Goal: Find specific page/section: Find specific page/section

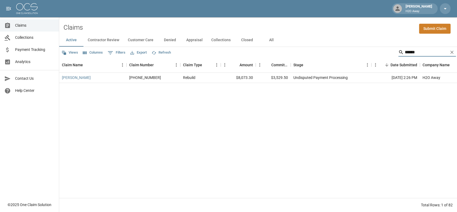
type input "*****"
click at [268, 41] on button "All" at bounding box center [271, 40] width 24 height 13
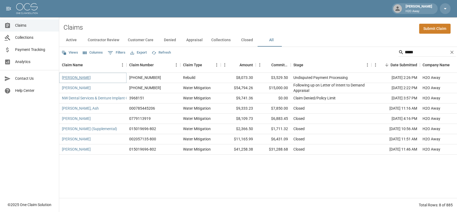
click at [67, 77] on link "[PERSON_NAME]" at bounding box center [76, 77] width 29 height 5
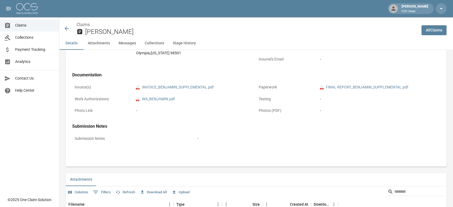
scroll to position [179, 0]
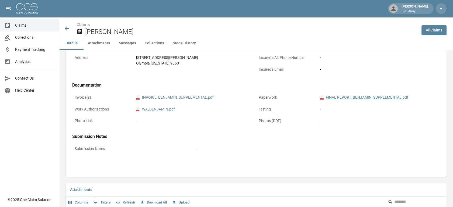
click at [374, 100] on link "pdf FINAL REPORT_BENJAMIN_SUPPLEMENTAL.pdf" at bounding box center [364, 98] width 88 height 6
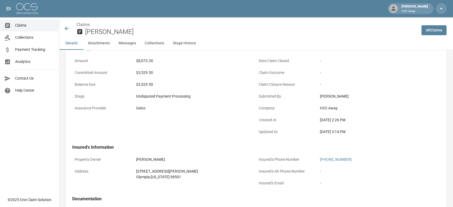
scroll to position [30, 0]
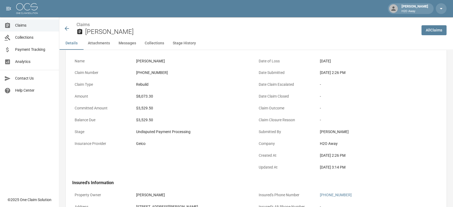
click at [67, 26] on icon at bounding box center [67, 28] width 6 height 6
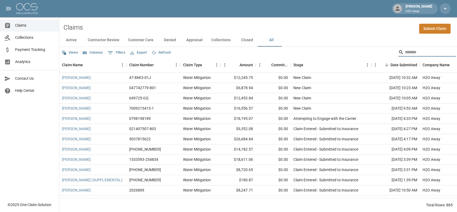
click at [411, 50] on input "Search" at bounding box center [426, 52] width 43 height 9
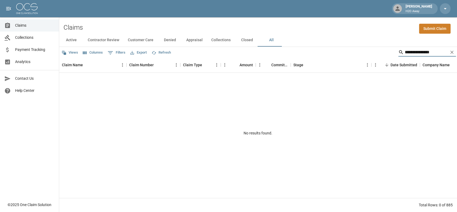
drag, startPoint x: 435, startPoint y: 53, endPoint x: 422, endPoint y: 53, distance: 12.4
click at [422, 53] on input "**********" at bounding box center [426, 52] width 43 height 9
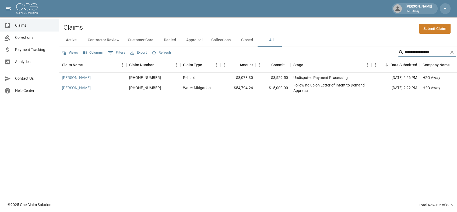
type input "**********"
drag, startPoint x: 289, startPoint y: 89, endPoint x: 269, endPoint y: 85, distance: 20.2
click at [269, 85] on div "$15,000.00" at bounding box center [273, 88] width 35 height 10
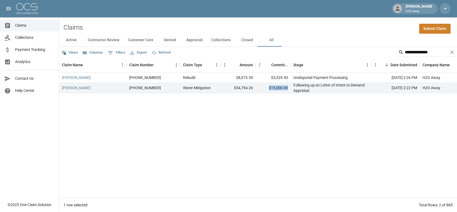
drag, startPoint x: 269, startPoint y: 96, endPoint x: 273, endPoint y: 100, distance: 5.9
click at [273, 100] on div "[PERSON_NAME] [PHONE_NUMBER] Rebuild $8,073.30 $3,529.50 Undisputed Payment Pro…" at bounding box center [311, 135] width 504 height 125
drag, startPoint x: 290, startPoint y: 80, endPoint x: 271, endPoint y: 78, distance: 19.5
click at [271, 77] on div "$3,529.50" at bounding box center [273, 78] width 35 height 10
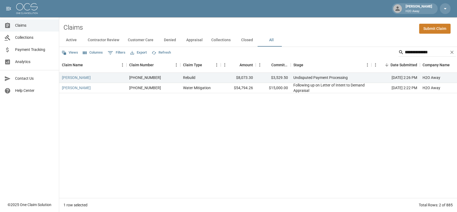
drag, startPoint x: 271, startPoint y: 78, endPoint x: 278, endPoint y: 113, distance: 36.0
click at [278, 113] on div "[PERSON_NAME] [PHONE_NUMBER] Rebuild $8,073.30 $3,529.50 Undisputed Payment Pro…" at bounding box center [311, 135] width 504 height 125
